Goal: Task Accomplishment & Management: Use online tool/utility

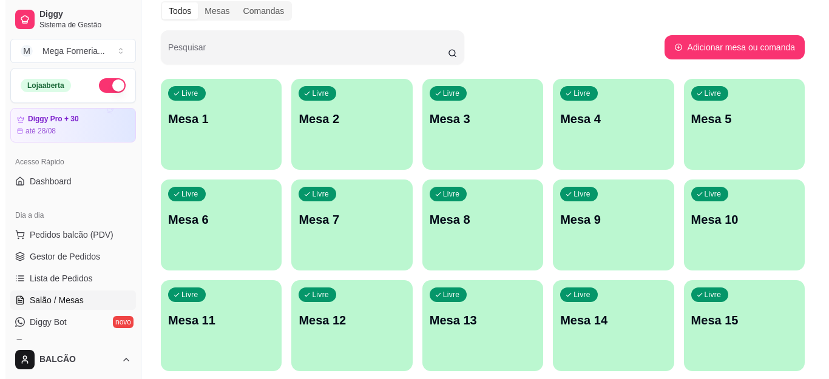
scroll to position [182, 0]
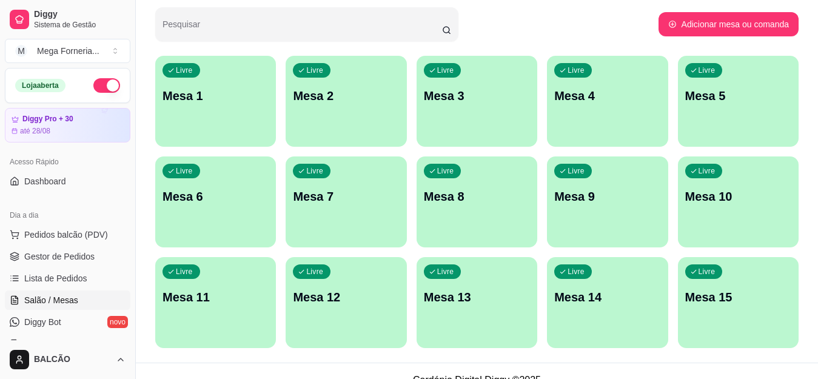
click at [210, 124] on div "Livre Mesa 1" at bounding box center [215, 94] width 121 height 76
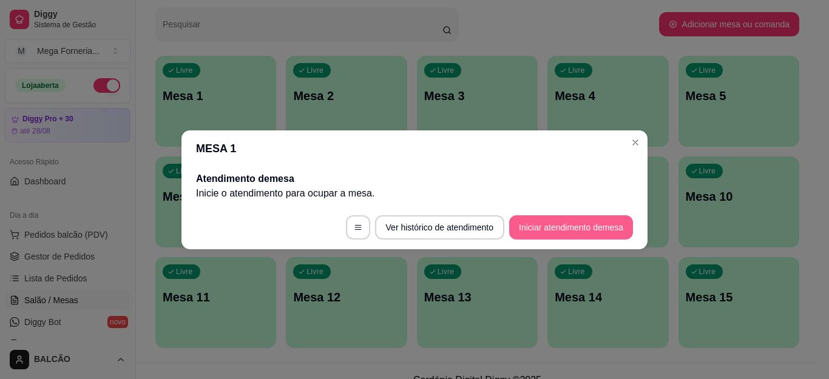
click at [560, 234] on button "Iniciar atendimento de mesa" at bounding box center [571, 227] width 124 height 24
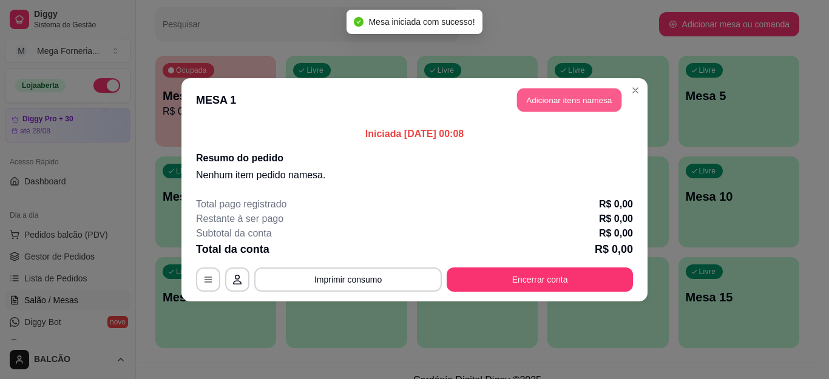
click at [564, 95] on button "Adicionar itens na mesa" at bounding box center [569, 100] width 104 height 24
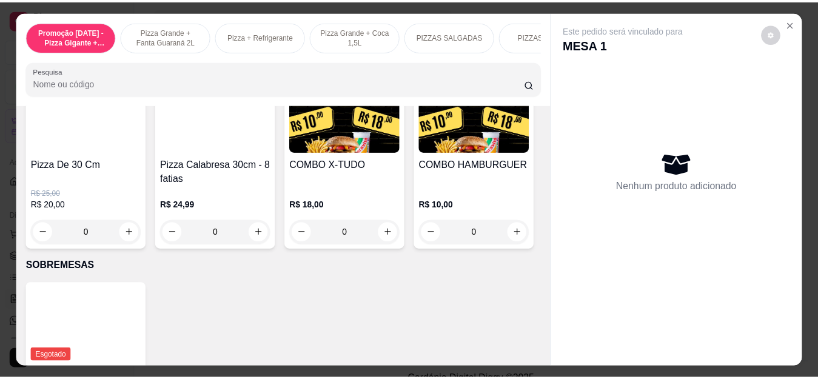
scroll to position [1213, 0]
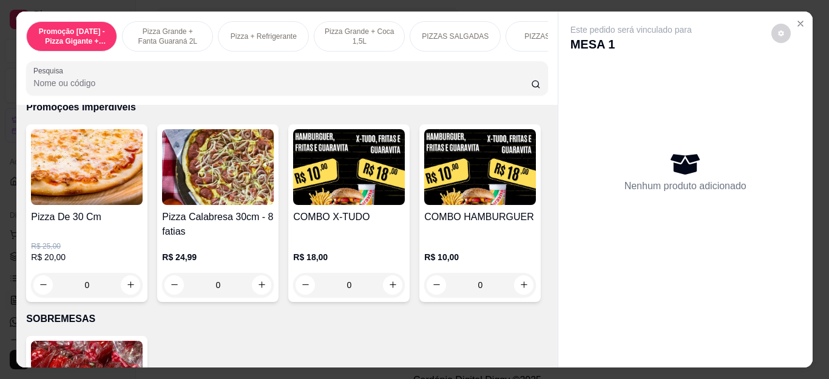
click at [383, 287] on div "0" at bounding box center [349, 285] width 112 height 24
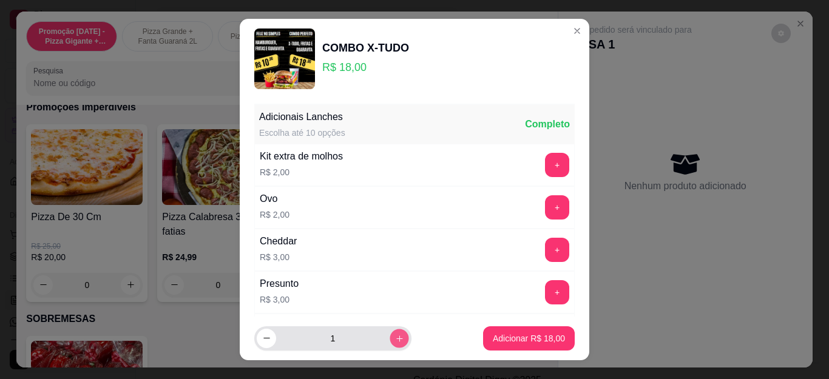
click at [390, 345] on button "increase-product-quantity" at bounding box center [399, 338] width 19 height 19
type input "4"
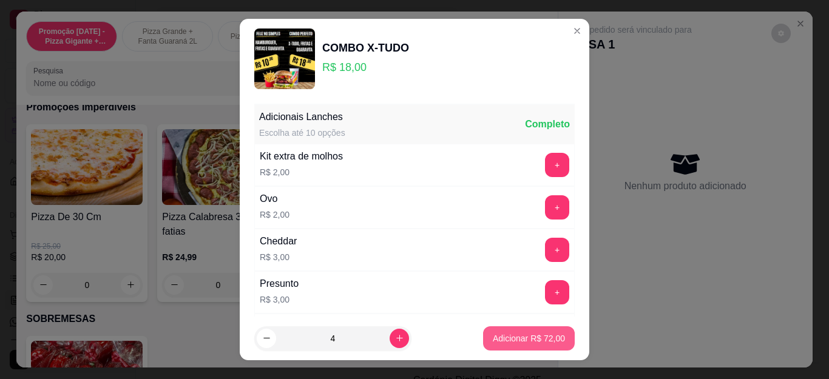
click at [483, 343] on button "Adicionar R$ 72,00" at bounding box center [529, 338] width 92 height 24
type input "4"
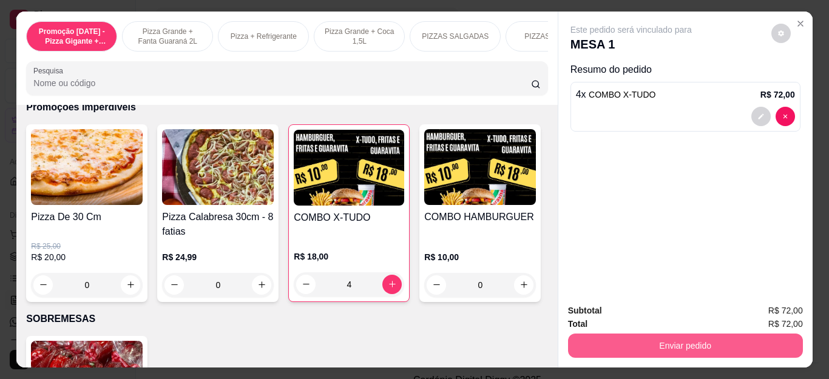
click at [635, 343] on button "Enviar pedido" at bounding box center [685, 346] width 235 height 24
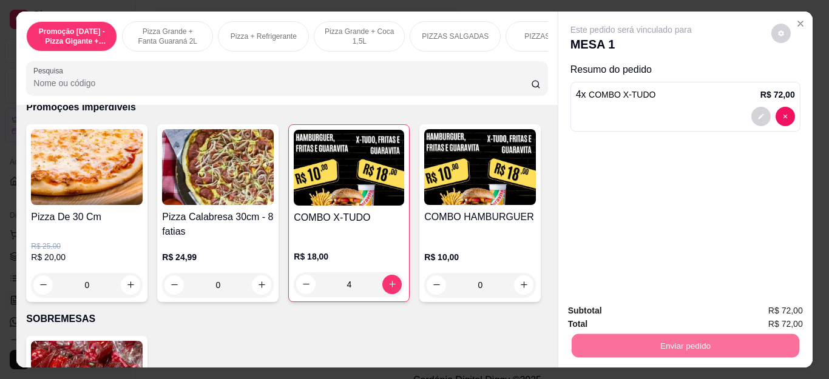
click at [606, 312] on button "Não registrar e enviar pedido" at bounding box center [644, 311] width 123 height 22
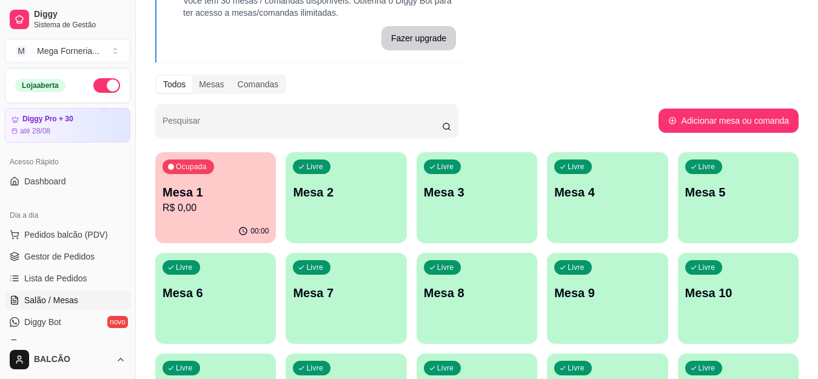
scroll to position [61, 0]
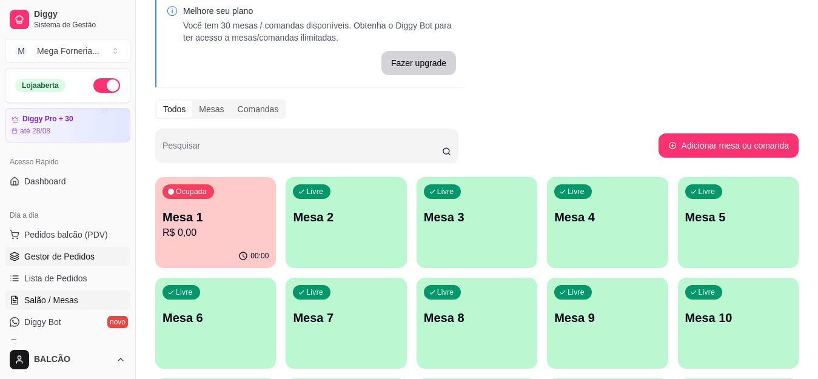
click at [75, 261] on span "Gestor de Pedidos" at bounding box center [59, 257] width 70 height 12
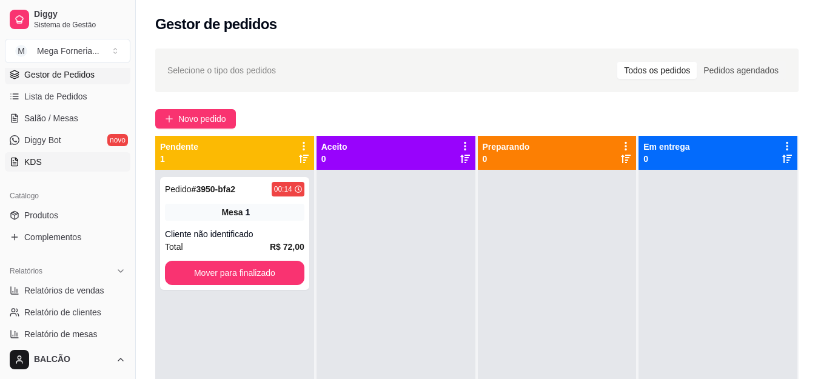
scroll to position [243, 0]
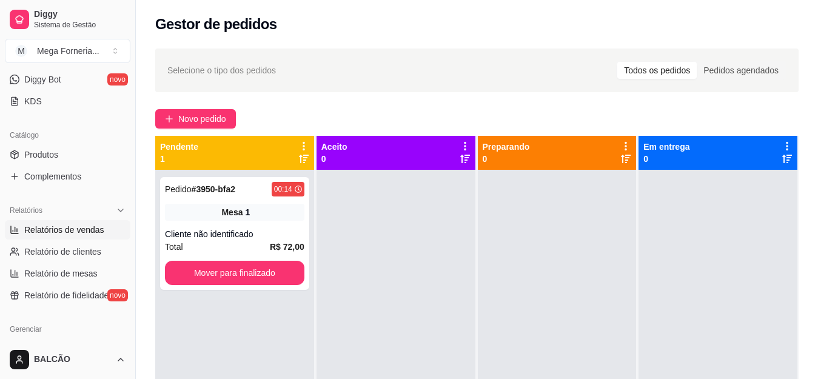
click at [73, 229] on span "Relatórios de vendas" at bounding box center [64, 230] width 80 height 12
select select "ALL"
select select "0"
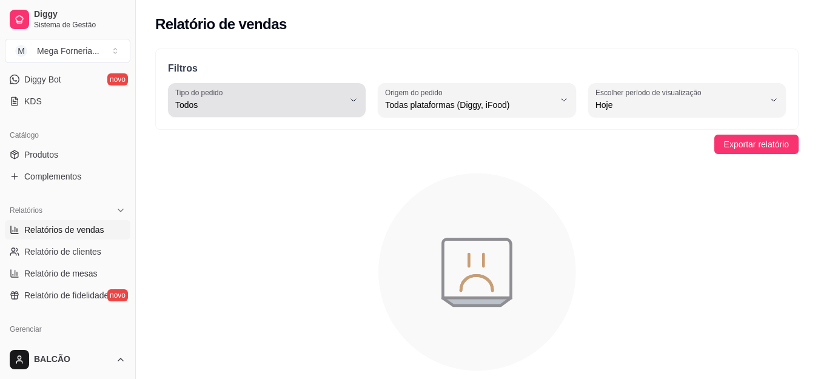
click at [238, 101] on span "Todos" at bounding box center [259, 105] width 169 height 12
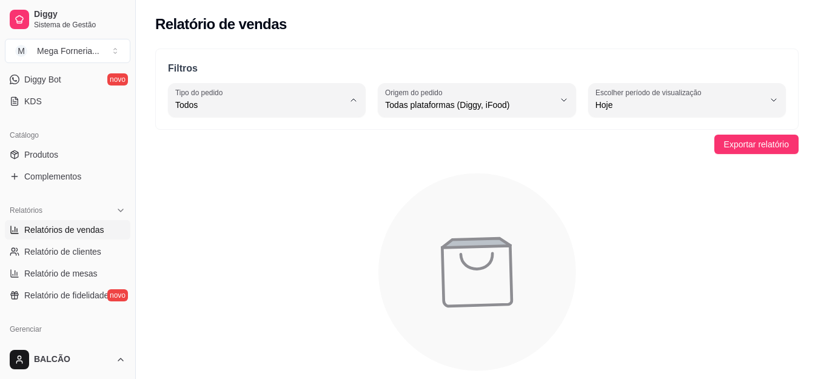
click at [564, 144] on div "Exportar relatório" at bounding box center [477, 144] width 644 height 19
click at [656, 95] on label "Escolher período de visualização" at bounding box center [651, 92] width 110 height 10
click at [632, 160] on span "Ontem" at bounding box center [682, 154] width 160 height 12
type input "1"
select select "1"
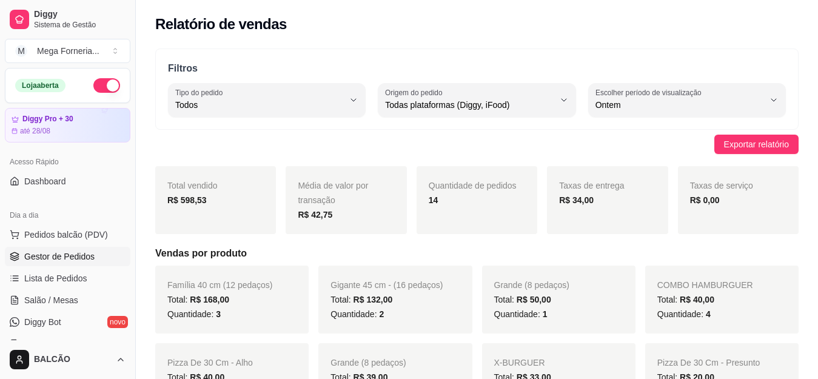
click at [32, 257] on span "Gestor de Pedidos" at bounding box center [59, 257] width 70 height 12
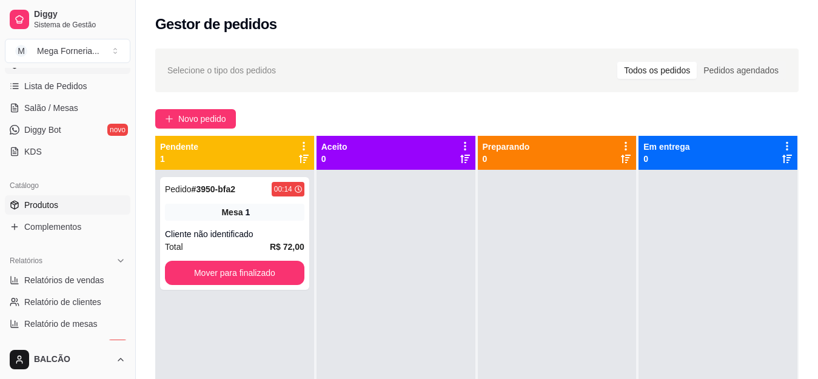
scroll to position [303, 0]
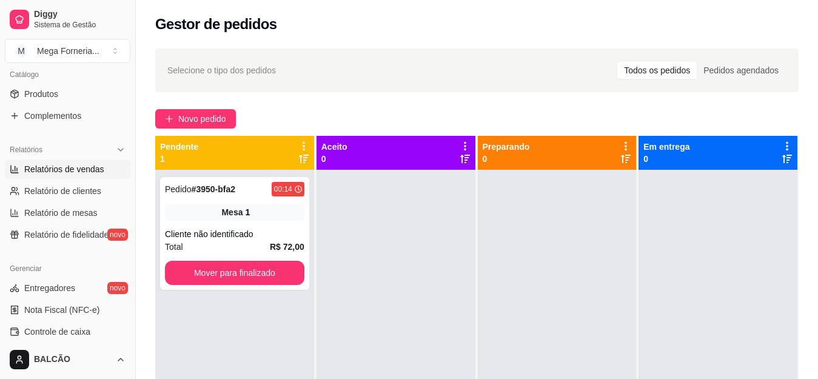
click at [49, 173] on span "Relatórios de vendas" at bounding box center [64, 169] width 80 height 12
select select "ALL"
select select "0"
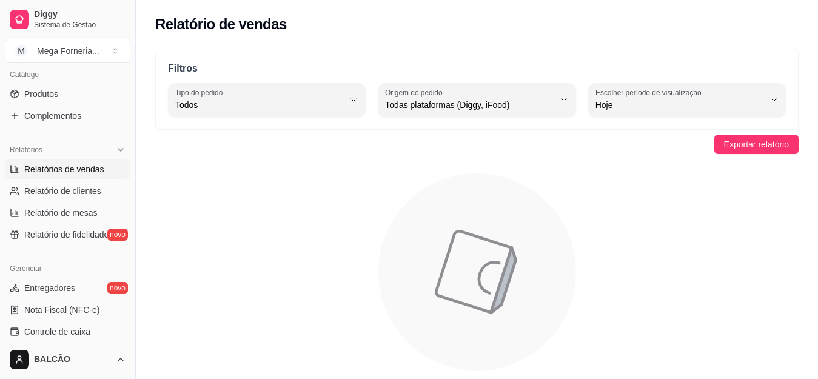
click at [629, 110] on span "Hoje" at bounding box center [680, 105] width 169 height 12
click at [623, 150] on span "Ontem" at bounding box center [682, 154] width 160 height 12
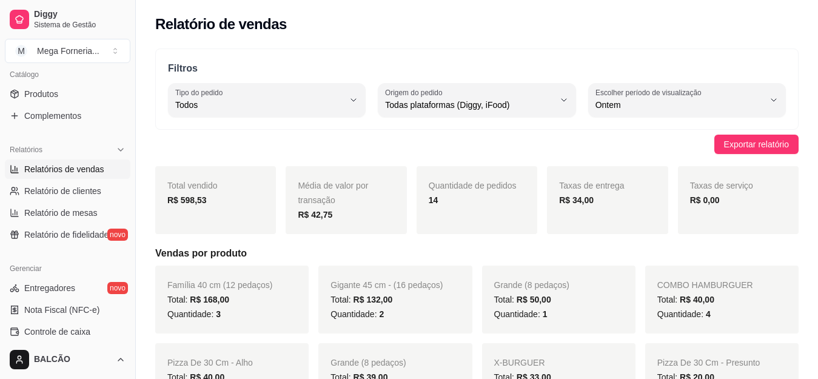
type input "1"
select select "1"
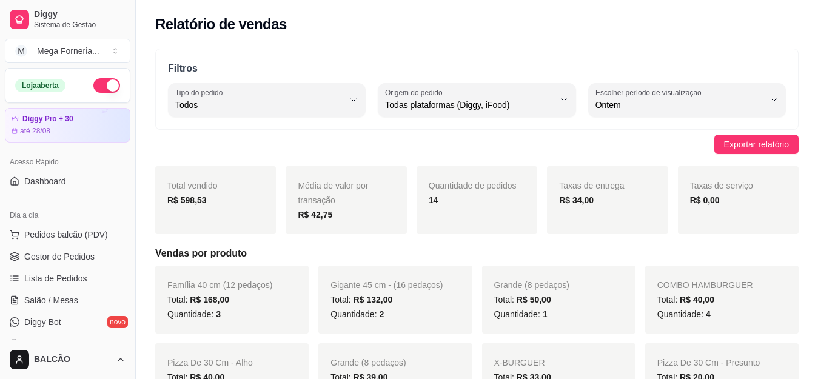
scroll to position [121, 0]
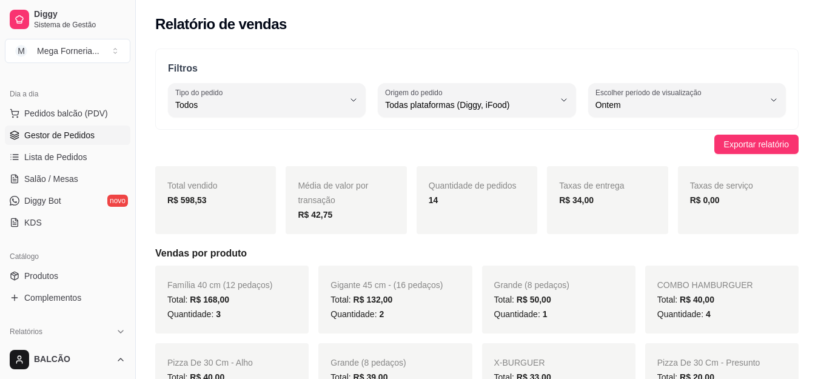
click at [78, 130] on span "Gestor de Pedidos" at bounding box center [59, 135] width 70 height 12
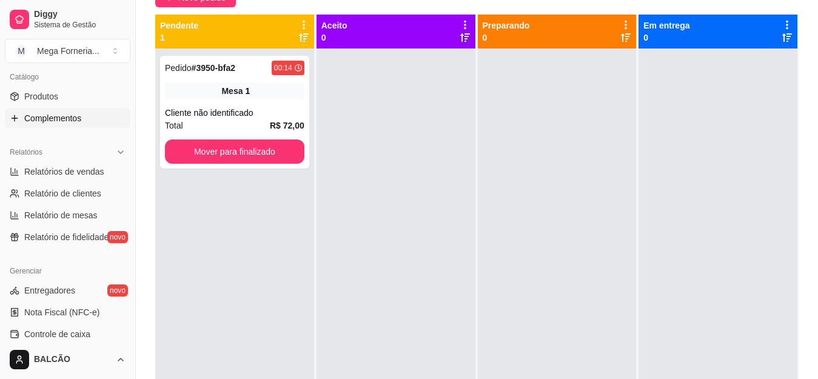
scroll to position [303, 0]
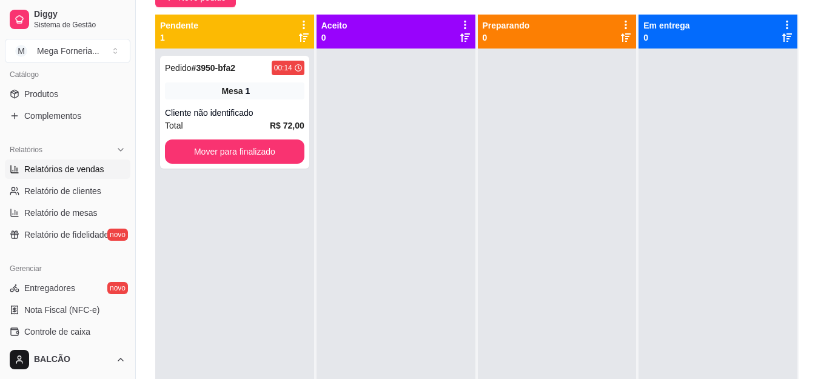
click at [56, 177] on link "Relatórios de vendas" at bounding box center [68, 169] width 126 height 19
select select "ALL"
select select "0"
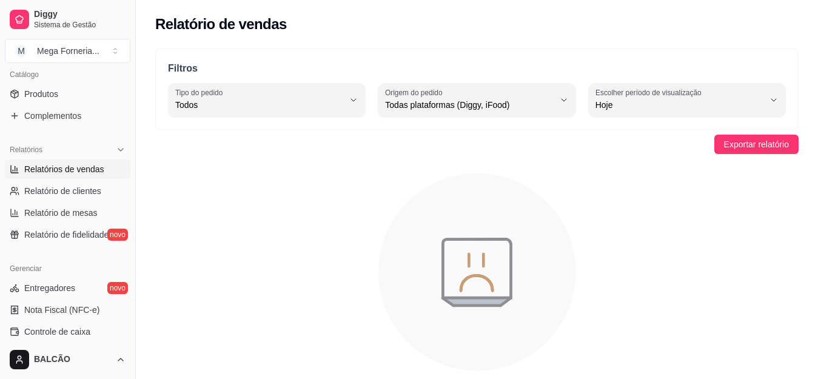
click at [615, 109] on span "Hoje" at bounding box center [680, 105] width 169 height 12
click at [615, 158] on span "Ontem" at bounding box center [682, 154] width 160 height 12
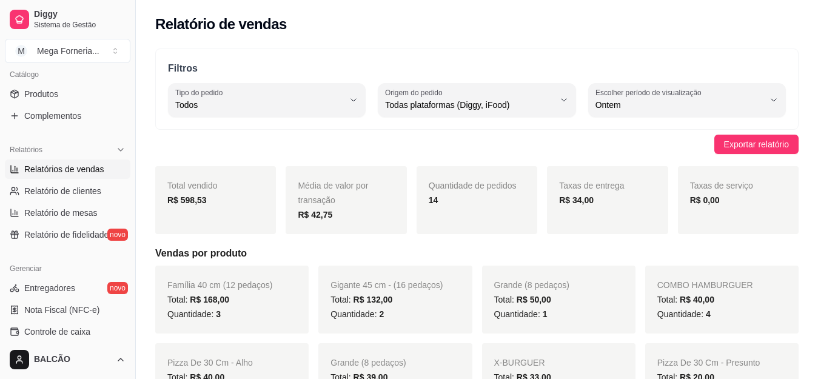
type input "1"
select select "1"
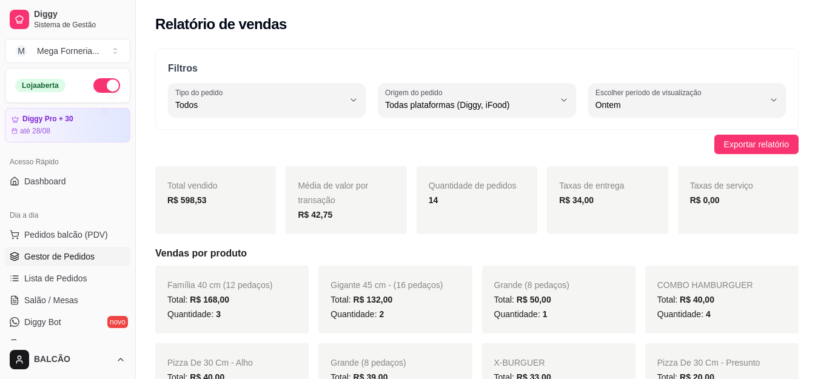
click at [69, 257] on span "Gestor de Pedidos" at bounding box center [59, 257] width 70 height 12
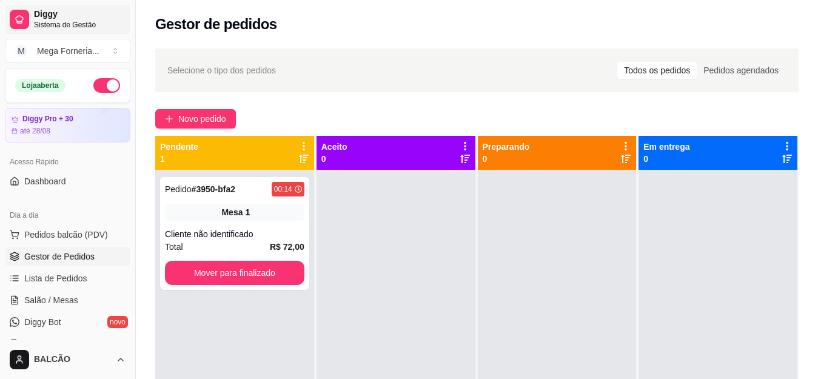
click at [5, 247] on link "Gestor de Pedidos" at bounding box center [68, 256] width 126 height 19
click at [204, 229] on div "Cliente não identificado" at bounding box center [235, 234] width 140 height 12
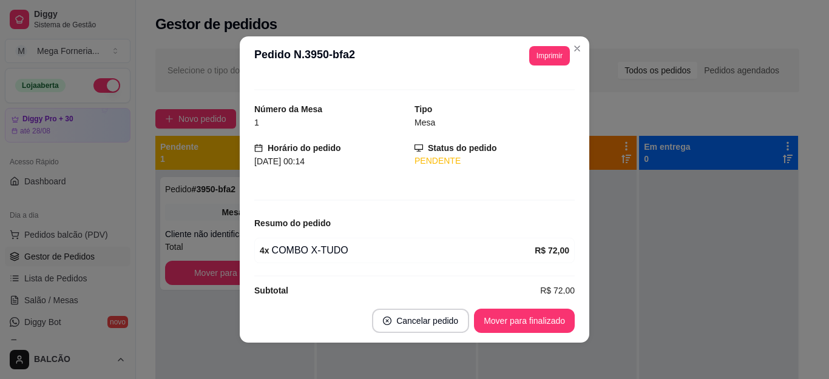
scroll to position [34, 0]
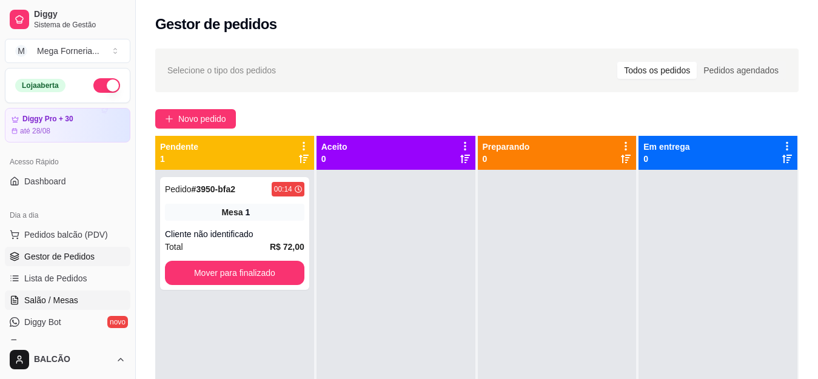
click at [72, 295] on span "Salão / Mesas" at bounding box center [51, 300] width 54 height 12
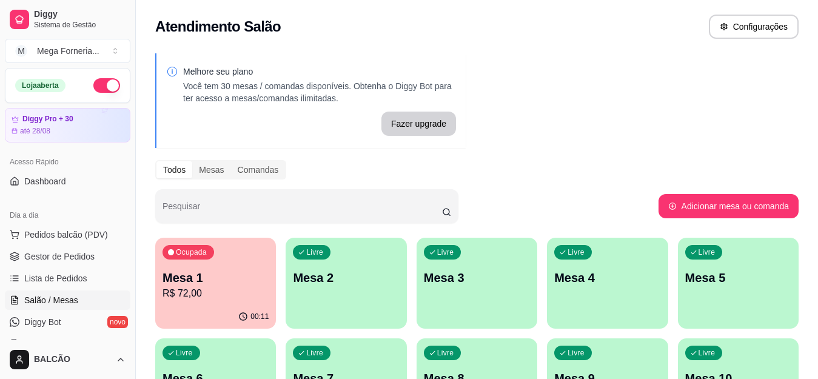
click at [200, 277] on p "Mesa 1" at bounding box center [216, 277] width 106 height 17
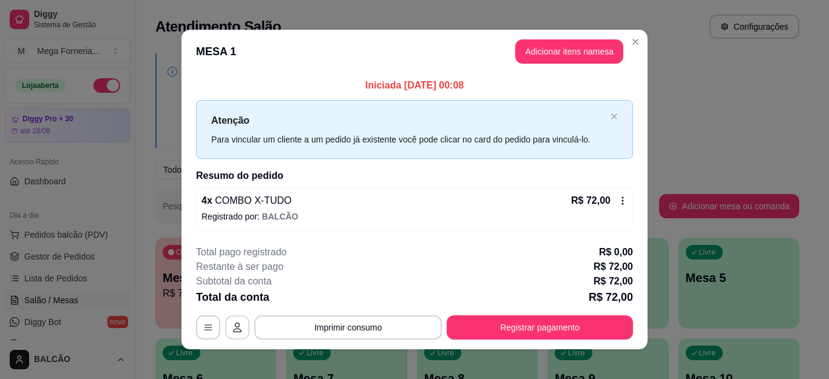
click at [233, 328] on icon "button" at bounding box center [237, 328] width 10 height 10
click at [564, 318] on button "Registrar pagamento" at bounding box center [540, 327] width 186 height 24
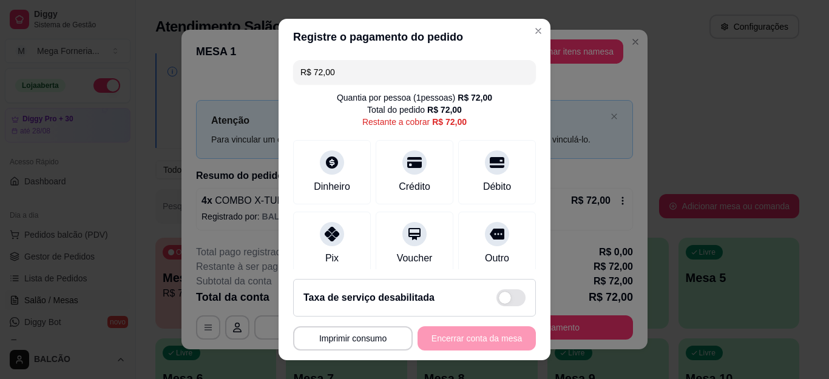
scroll to position [98, 0]
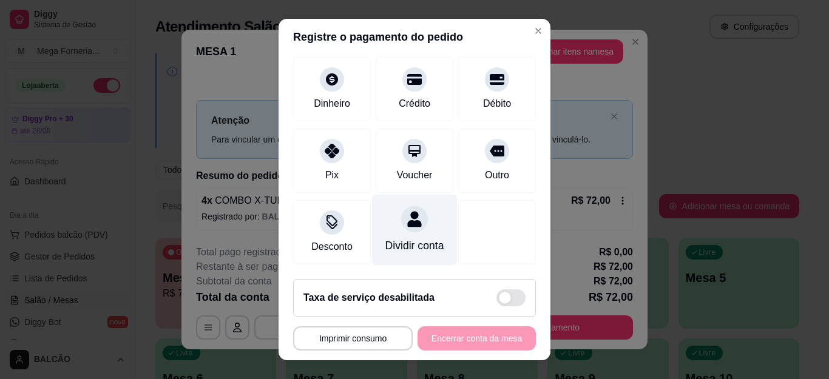
click at [400, 238] on div "Dividir conta" at bounding box center [414, 246] width 59 height 16
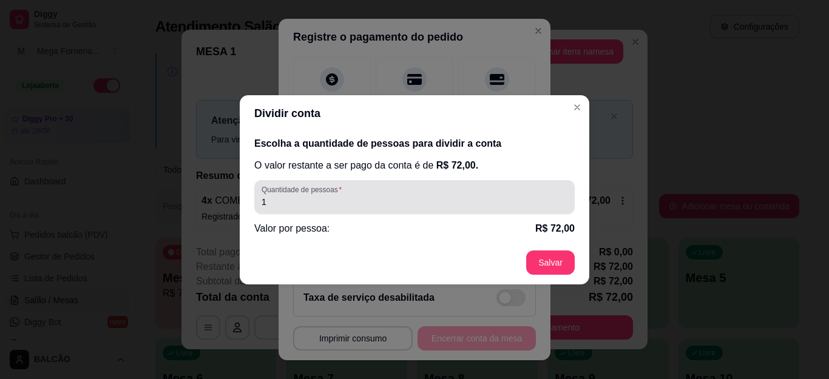
click at [346, 201] on input "1" at bounding box center [414, 202] width 306 height 12
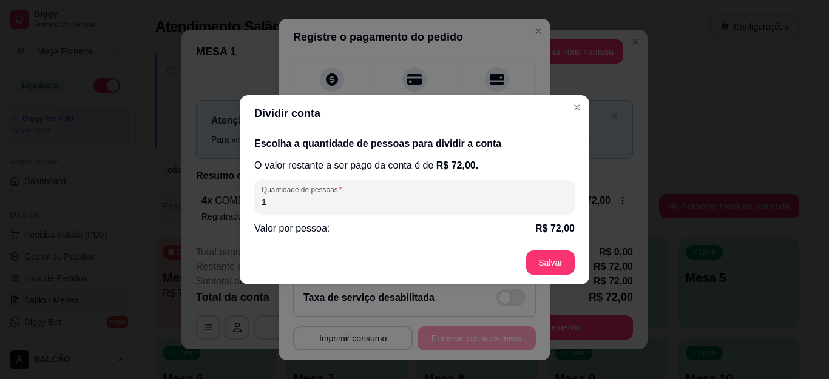
click at [346, 201] on input "1" at bounding box center [414, 202] width 306 height 12
type input "2"
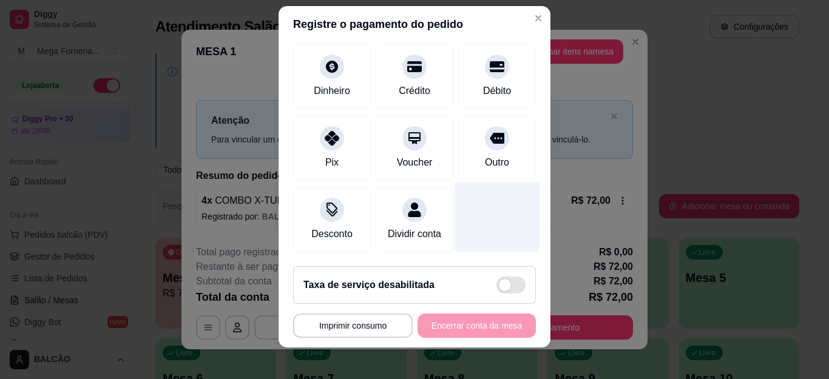
scroll to position [20, 0]
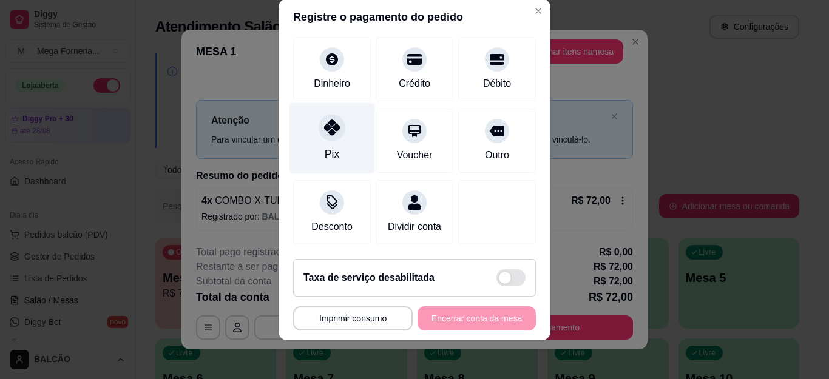
click at [311, 127] on div "Pix" at bounding box center [332, 138] width 86 height 71
type input "R$ 0,00"
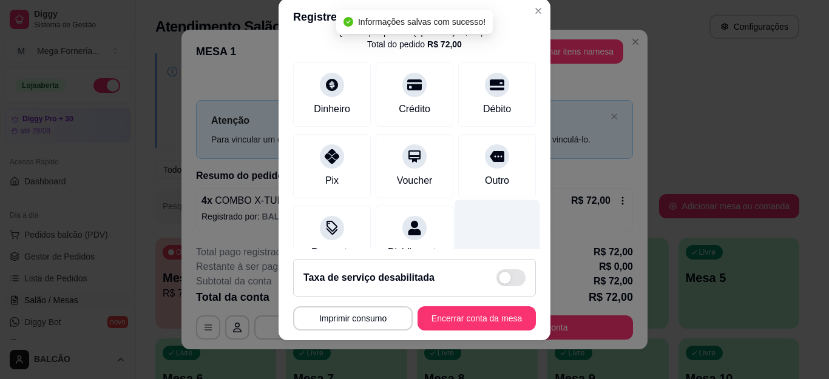
scroll to position [25, 0]
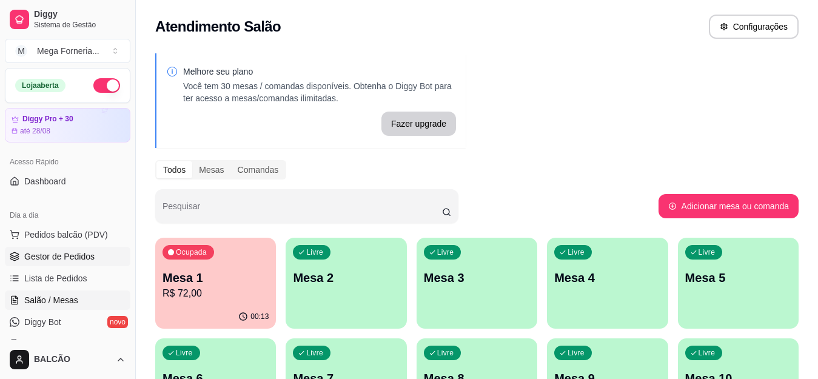
click at [83, 257] on span "Gestor de Pedidos" at bounding box center [59, 257] width 70 height 12
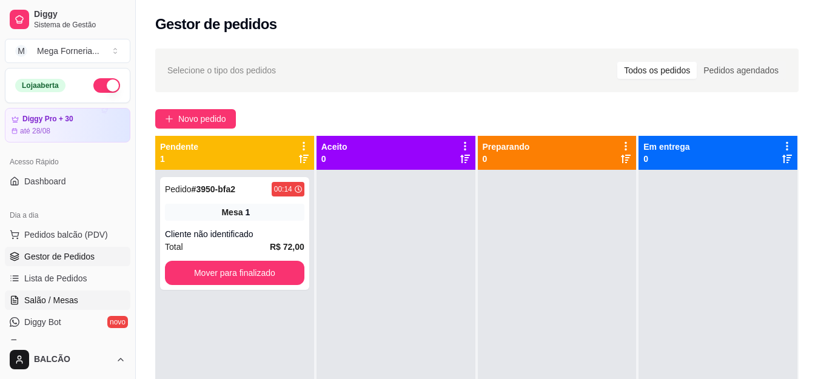
click at [56, 299] on span "Salão / Mesas" at bounding box center [51, 300] width 54 height 12
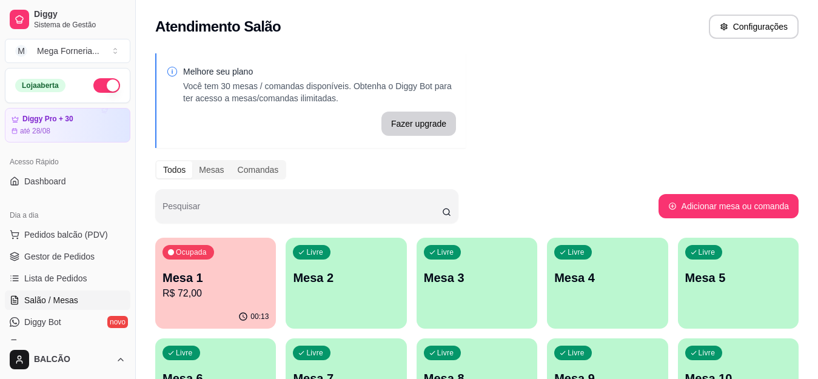
click at [167, 281] on p "Mesa 1" at bounding box center [216, 277] width 106 height 17
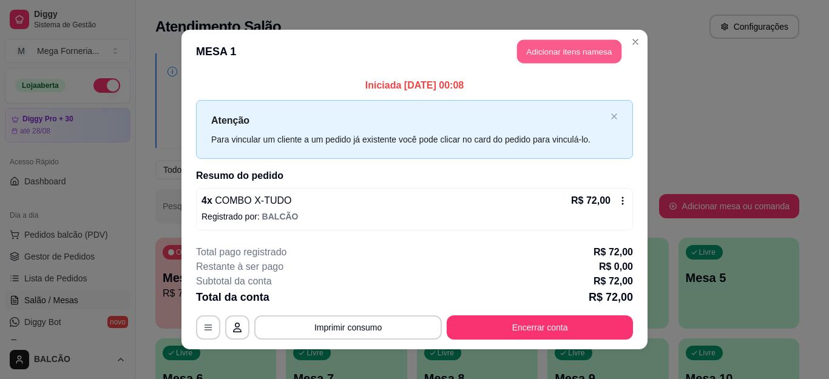
click at [547, 42] on button "Adicionar itens na mesa" at bounding box center [569, 52] width 104 height 24
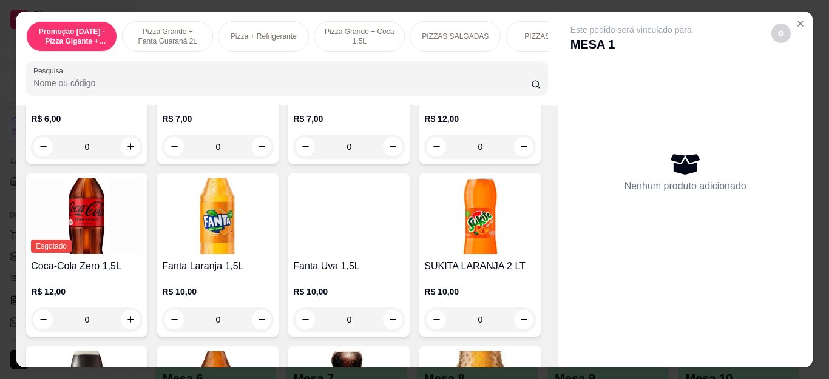
scroll to position [2912, 0]
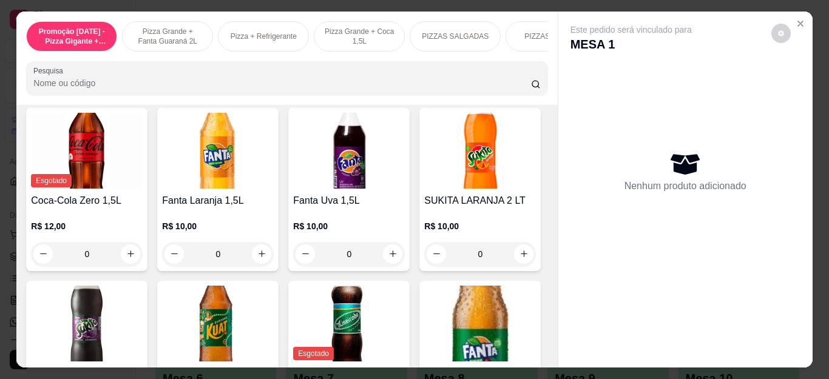
type input "1"
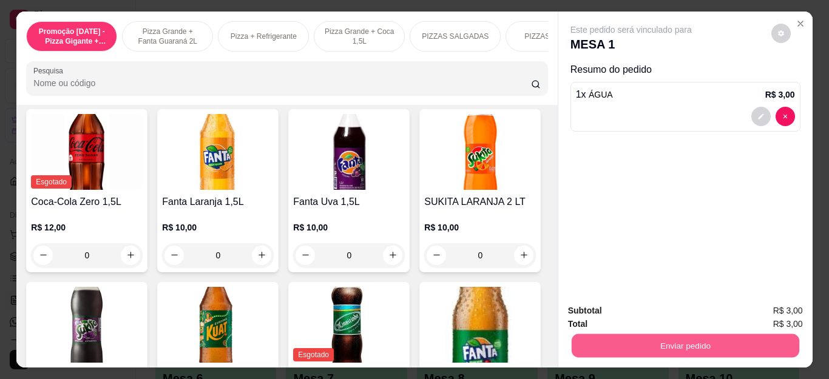
click at [736, 341] on button "Enviar pedido" at bounding box center [685, 346] width 228 height 24
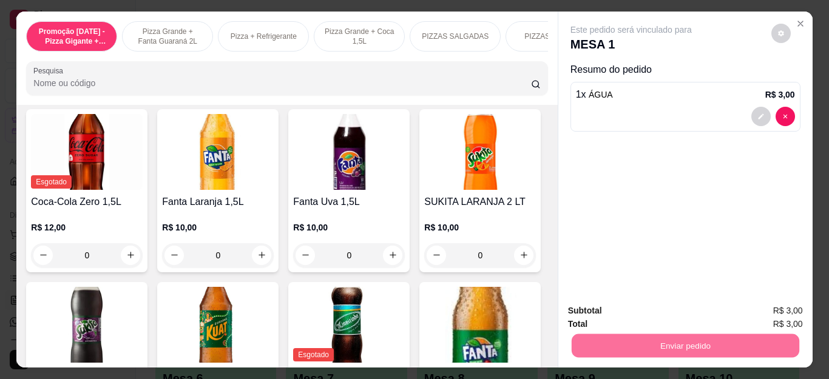
click at [683, 312] on button "Não registrar e enviar pedido" at bounding box center [644, 311] width 126 height 23
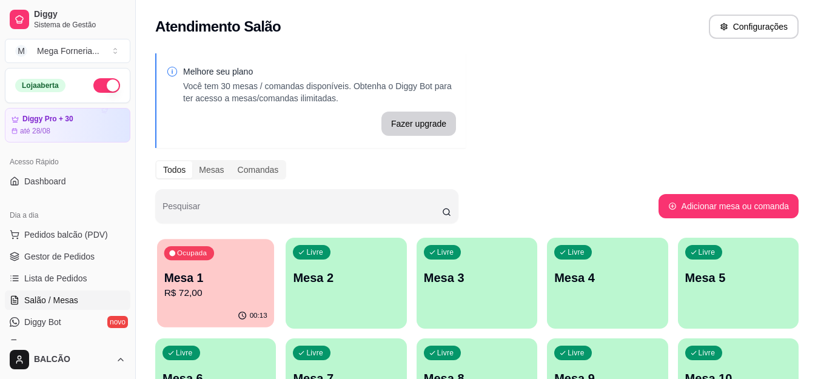
click at [249, 287] on p "R$ 72,00" at bounding box center [215, 293] width 103 height 14
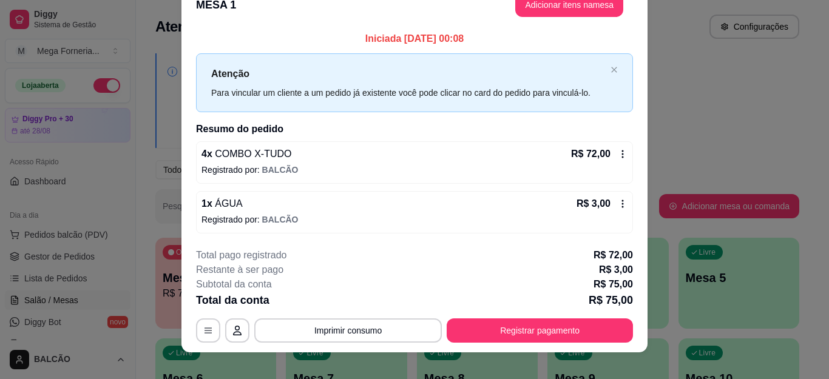
scroll to position [34, 0]
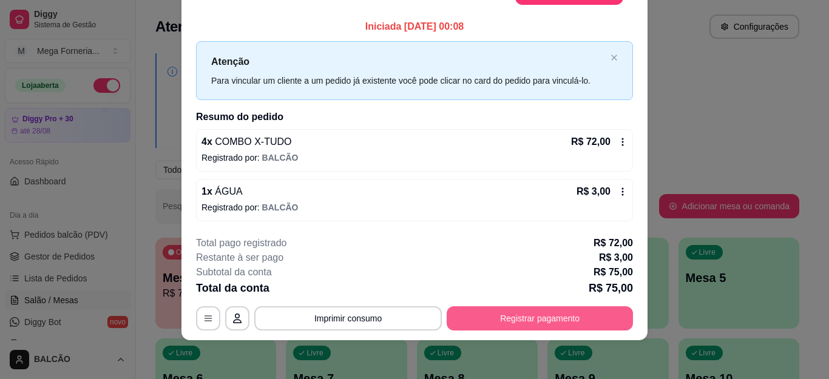
click at [531, 323] on button "Registrar pagamento" at bounding box center [540, 318] width 186 height 24
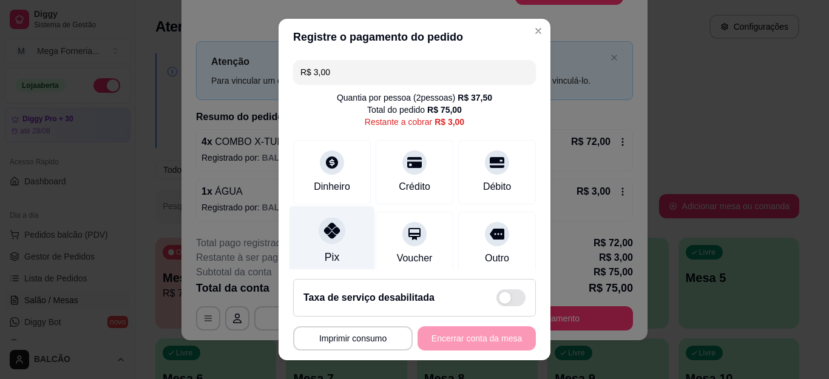
click at [325, 231] on icon at bounding box center [332, 231] width 16 height 16
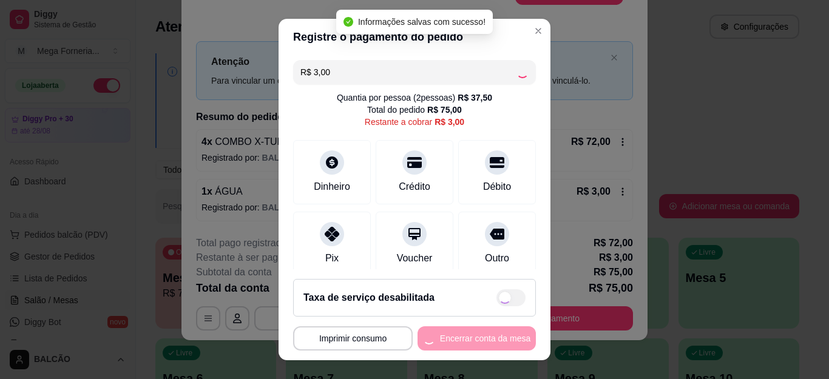
type input "R$ 0,00"
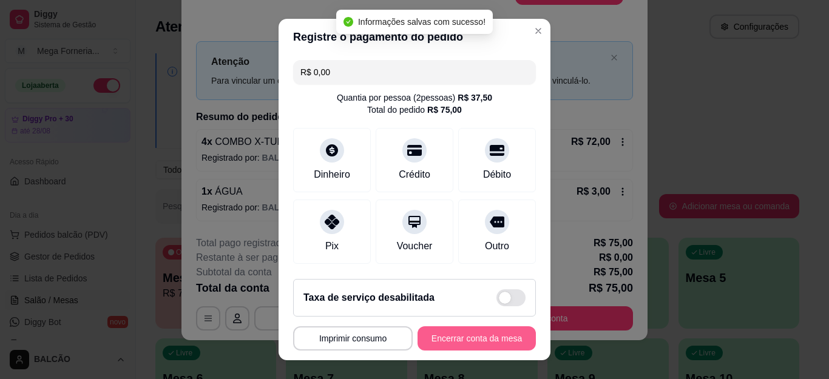
click at [482, 340] on button "Encerrar conta da mesa" at bounding box center [476, 338] width 118 height 24
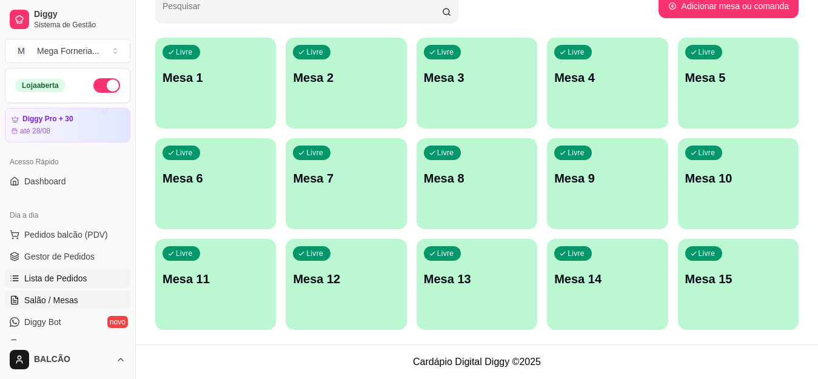
scroll to position [182, 0]
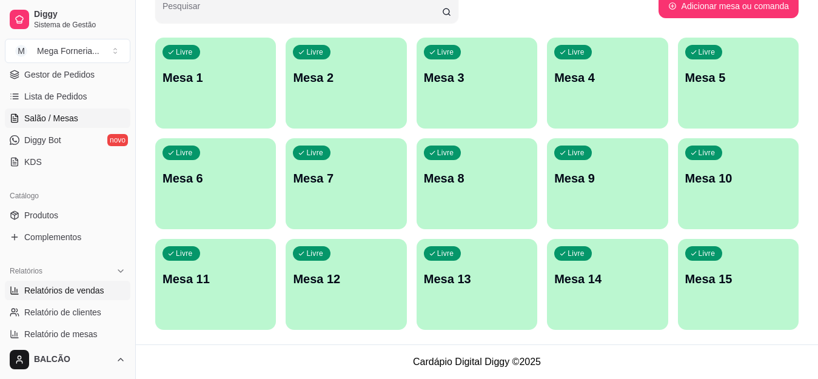
click at [75, 295] on span "Relatórios de vendas" at bounding box center [64, 291] width 80 height 12
select select "ALL"
select select "0"
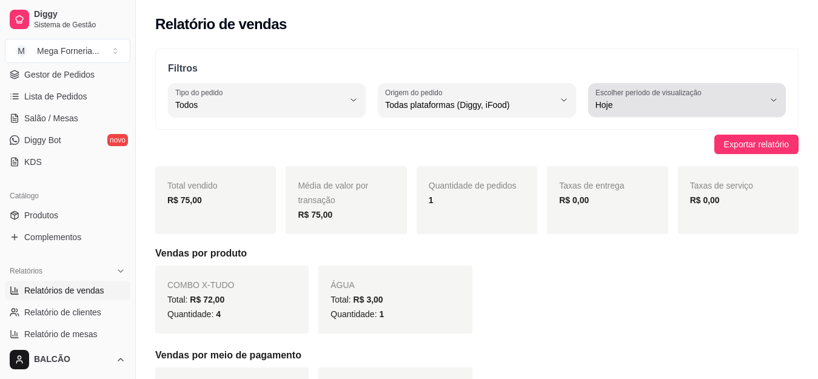
click at [659, 101] on span "Hoje" at bounding box center [680, 105] width 169 height 12
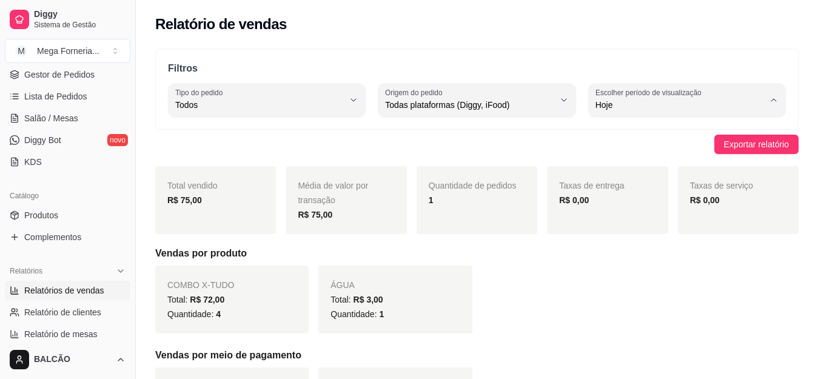
click at [610, 154] on span "Ontem" at bounding box center [682, 154] width 160 height 12
type input "1"
select select "1"
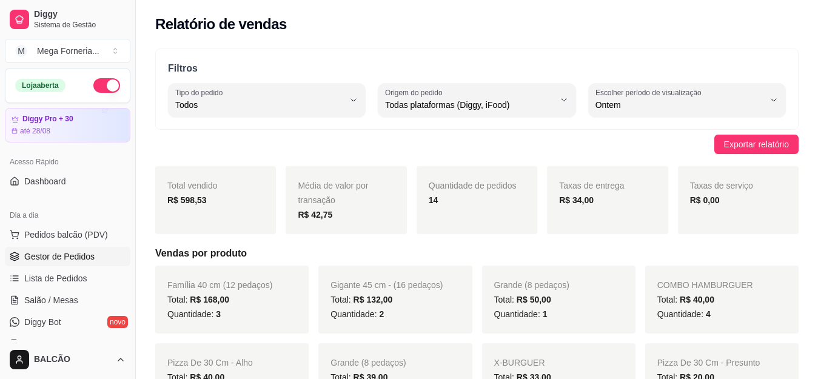
click at [49, 251] on span "Gestor de Pedidos" at bounding box center [59, 257] width 70 height 12
